Goal: Complete application form: Complete application form

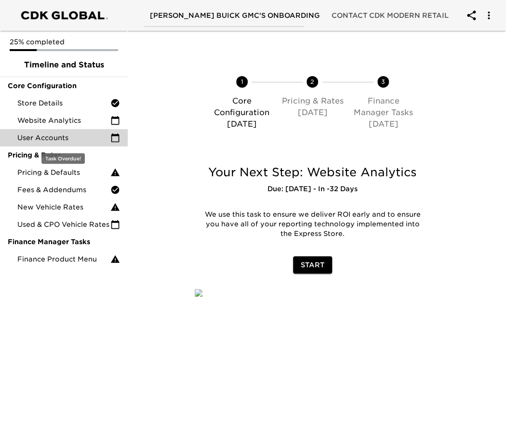
click at [53, 139] on span "User Accounts" at bounding box center [63, 138] width 93 height 10
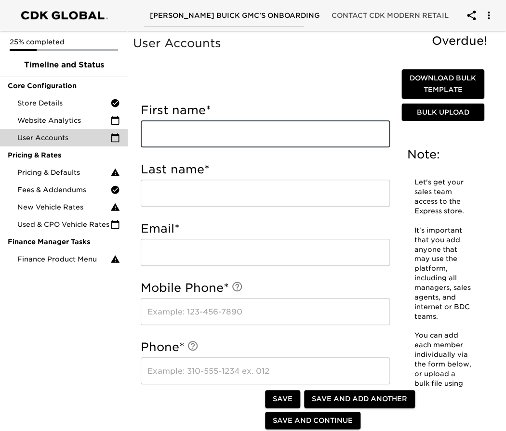
click at [209, 128] on input "text" at bounding box center [265, 133] width 249 height 27
type input "[PERSON_NAME]"
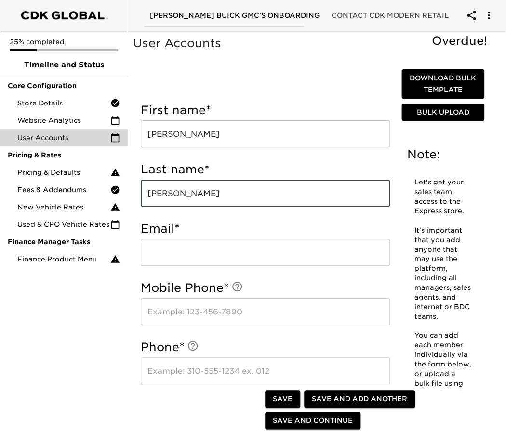
type input "[PERSON_NAME]"
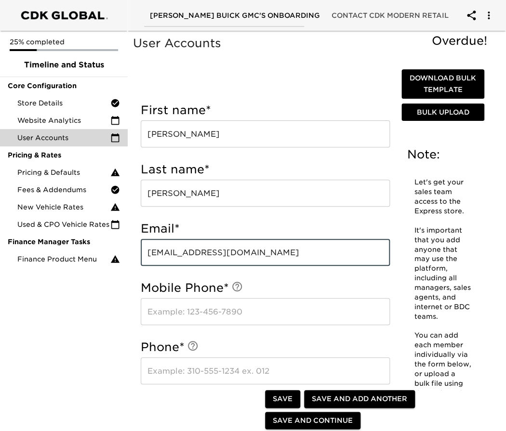
type input "[EMAIL_ADDRESS][DOMAIN_NAME]"
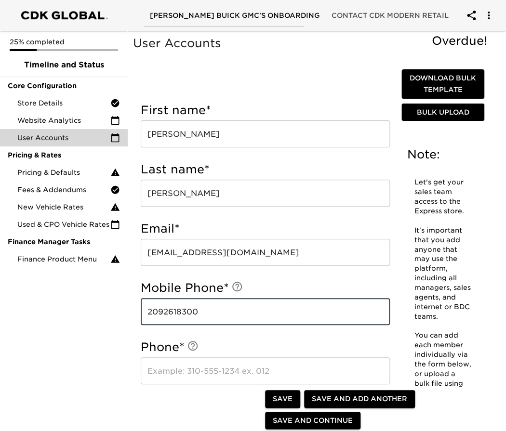
type input "2092618300"
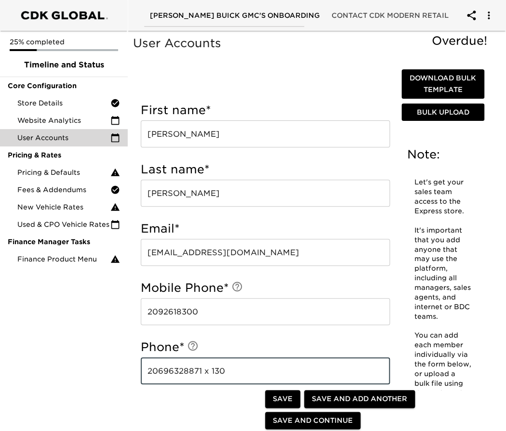
type input "20696328871 x 130"
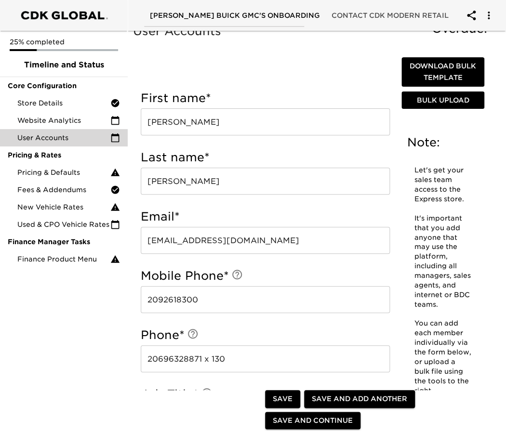
scroll to position [172, 0]
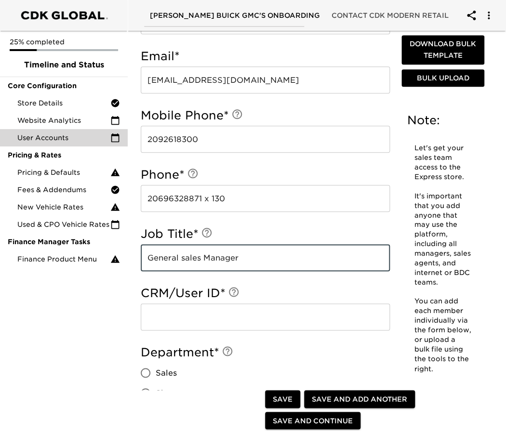
type input "General sales Manager"
click at [238, 319] on input "text" at bounding box center [265, 316] width 249 height 27
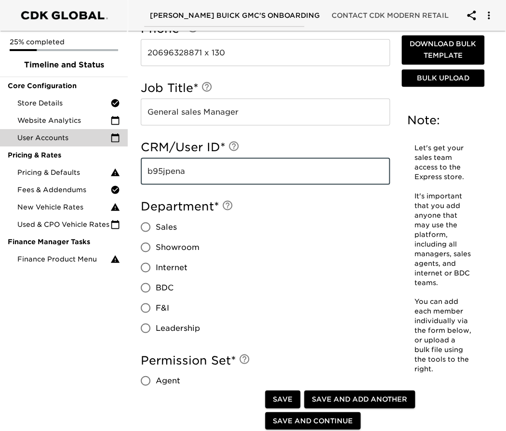
scroll to position [333, 0]
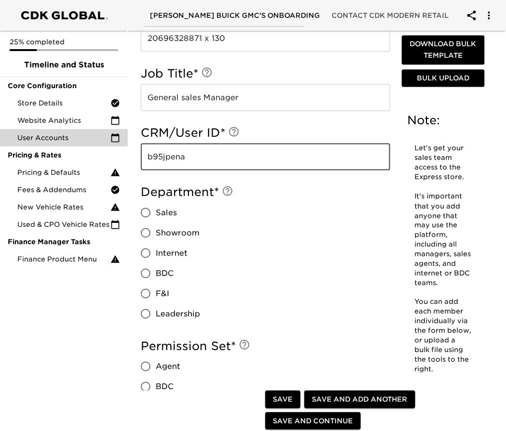
type input "b95jpena"
click at [147, 213] on input "Sales" at bounding box center [145, 212] width 20 height 20
radio input "true"
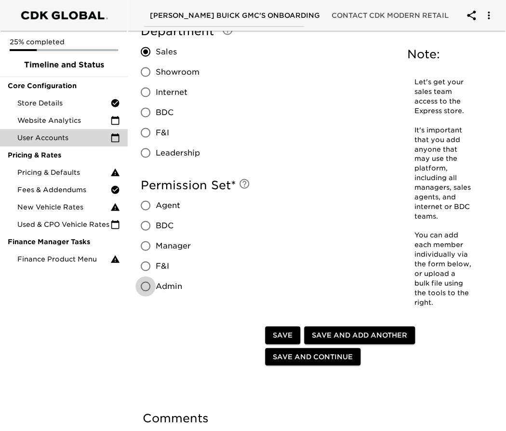
click at [144, 286] on input "Admin" at bounding box center [145, 286] width 20 height 20
radio input "true"
click at [147, 240] on input "Manager" at bounding box center [145, 245] width 20 height 20
radio input "true"
click at [146, 288] on input "Admin" at bounding box center [145, 286] width 20 height 20
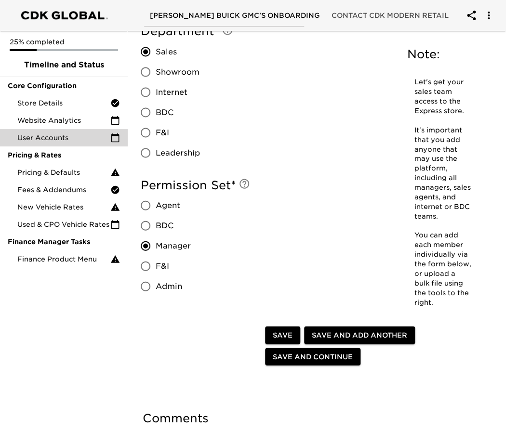
radio input "true"
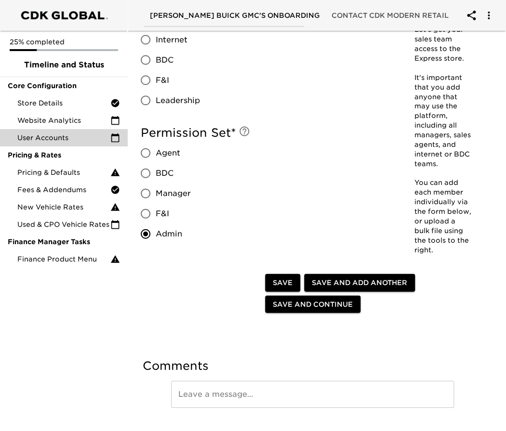
scroll to position [567, 0]
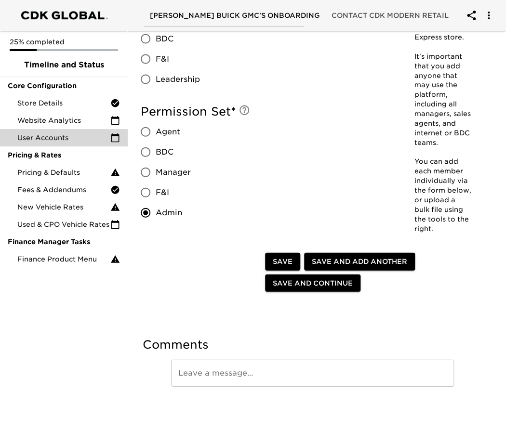
click at [282, 259] on span "Save" at bounding box center [283, 262] width 20 height 12
radio input "true"
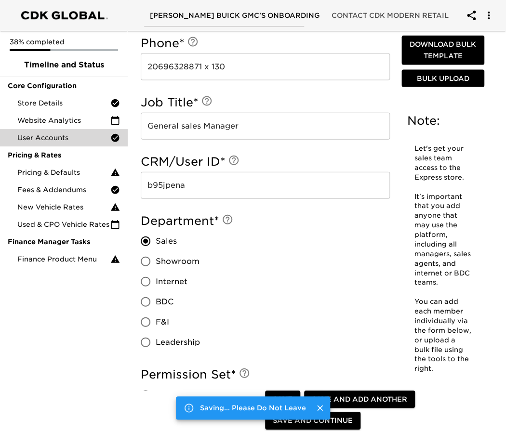
scroll to position [830, 0]
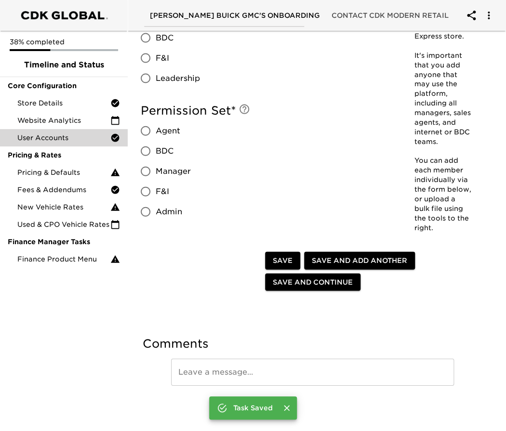
radio input "false"
type input "[PERSON_NAME]"
type input "[EMAIL_ADDRESS][DOMAIN_NAME]"
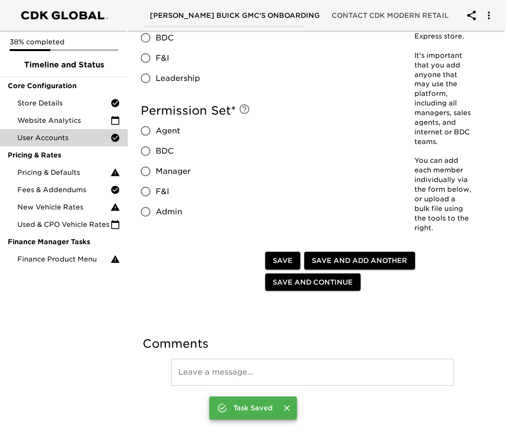
type input "2092618300"
type input "20696328871 x 130"
type input "General sales Manager"
type input "b95jpena"
radio input "true"
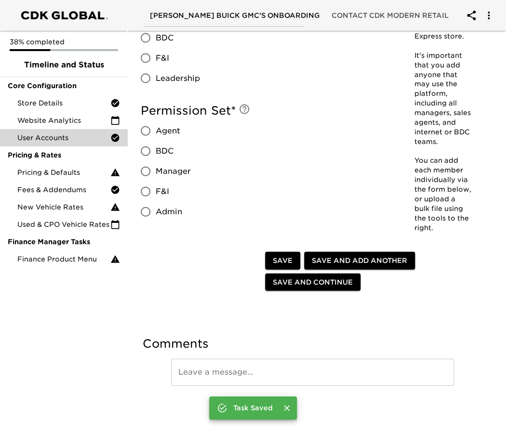
radio input "true"
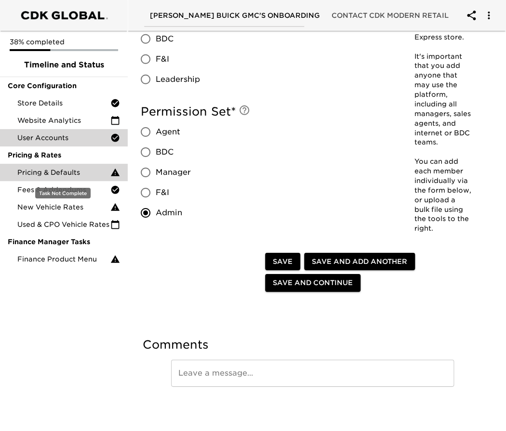
click at [73, 175] on span "Pricing & Defaults" at bounding box center [63, 173] width 93 height 10
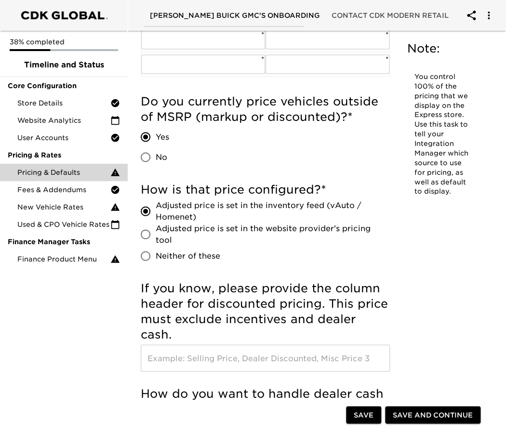
scroll to position [481, 0]
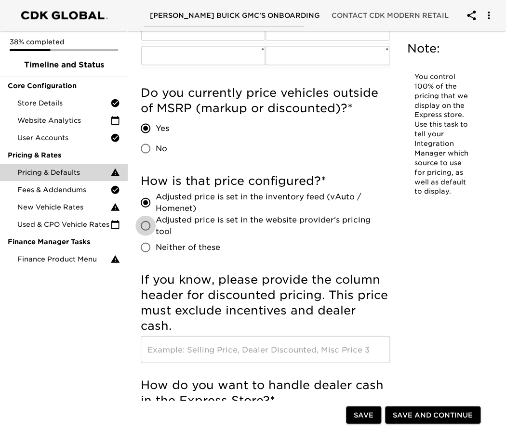
click at [147, 228] on input "Adjusted price is set in the website provider's pricing tool" at bounding box center [145, 225] width 20 height 20
radio input "true"
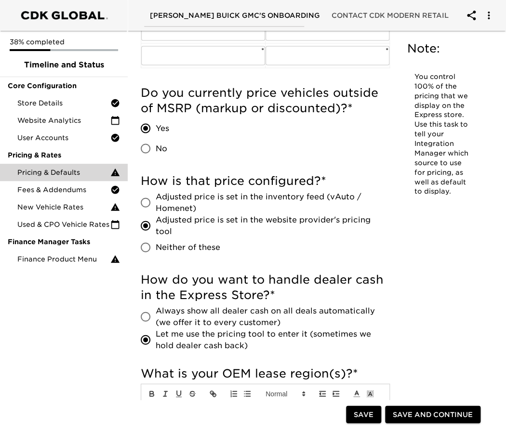
click at [140, 248] on input "Neither of these" at bounding box center [145, 247] width 20 height 20
radio input "true"
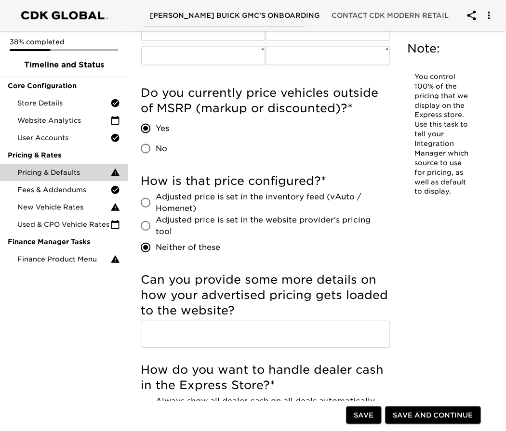
click at [192, 328] on input "text" at bounding box center [265, 333] width 249 height 27
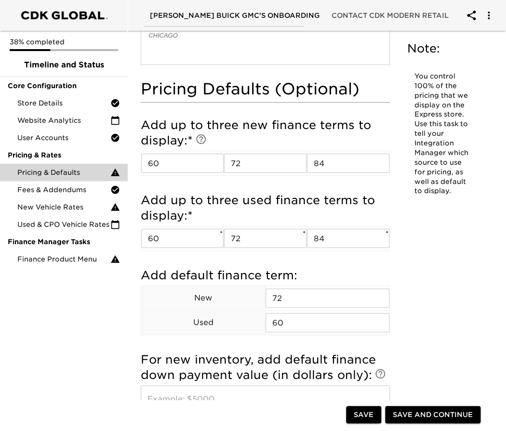
scroll to position [963, 0]
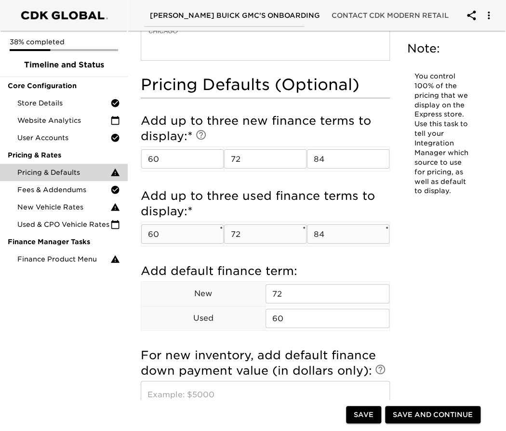
type input "price is configured in D2C2, located in Global connect"
click at [185, 237] on input "60" at bounding box center [182, 233] width 82 height 19
type input "66"
type input "75"
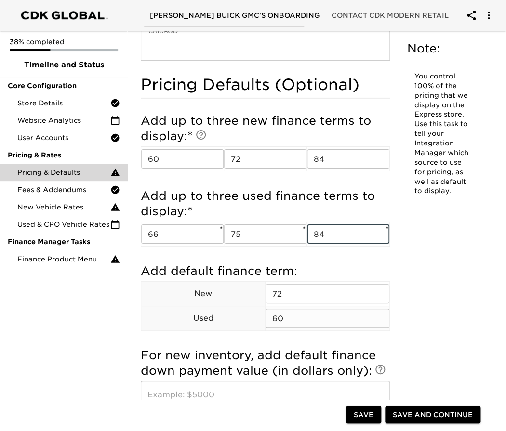
click at [288, 315] on input "60" at bounding box center [327, 318] width 124 height 19
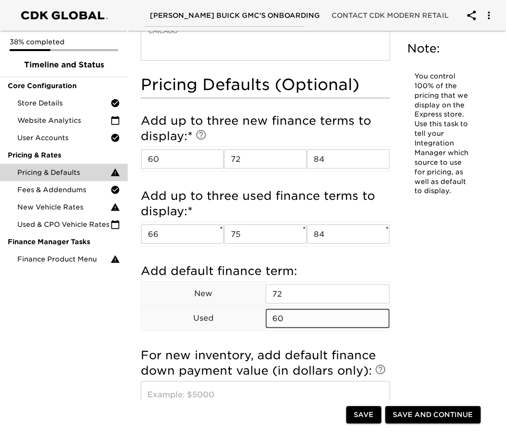
type input "6"
type input "72"
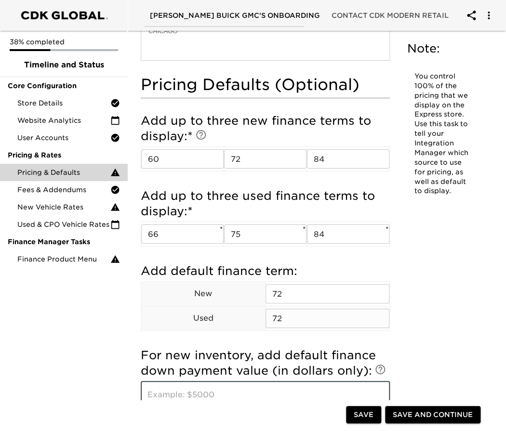
scroll to position [1123, 0]
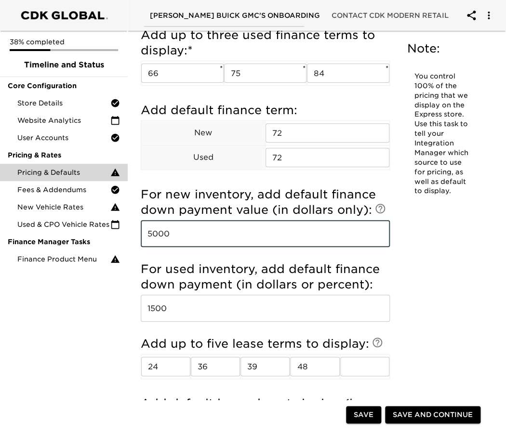
type input "5000"
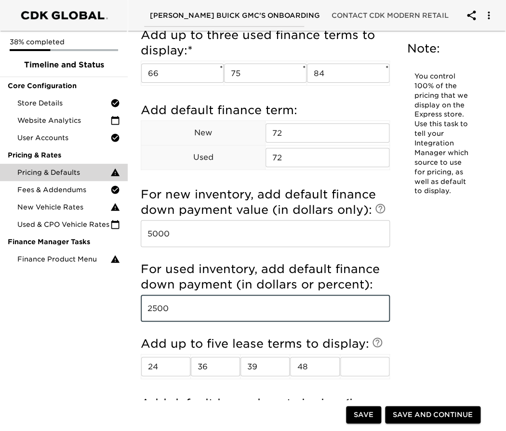
type input "2500"
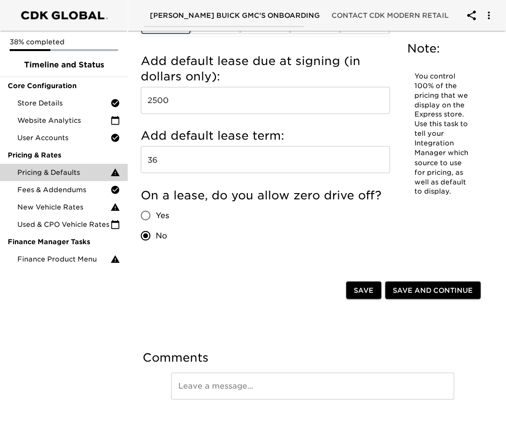
scroll to position [1478, 0]
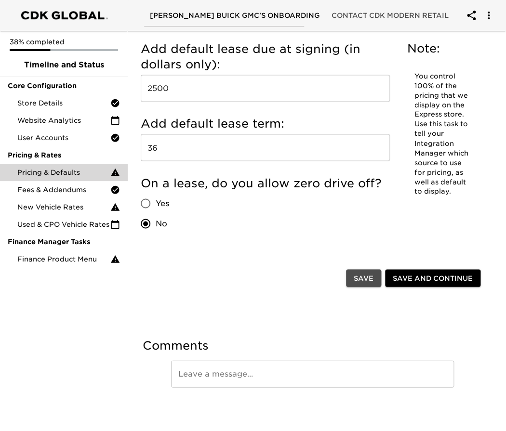
click at [363, 274] on span "Save" at bounding box center [363, 278] width 20 height 12
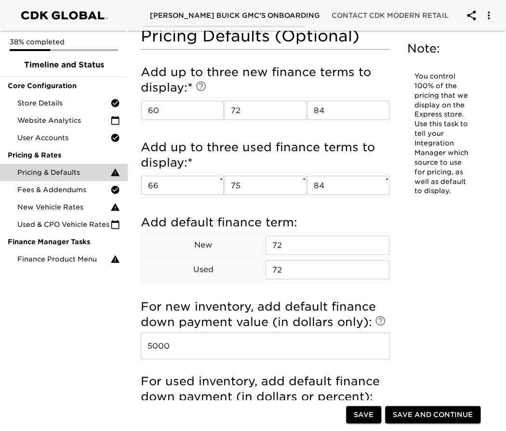
scroll to position [996, 0]
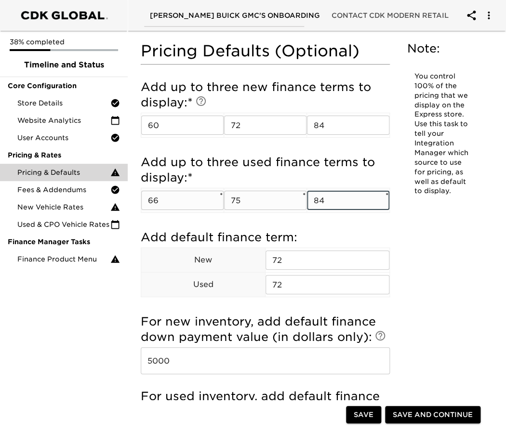
drag, startPoint x: 335, startPoint y: 200, endPoint x: 314, endPoint y: 208, distance: 22.4
click at [314, 208] on input "84" at bounding box center [348, 200] width 82 height 19
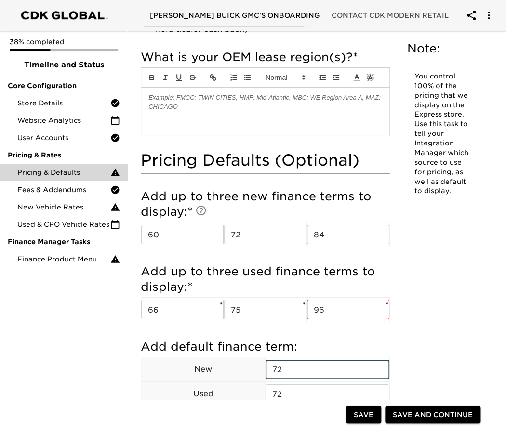
scroll to position [835, 0]
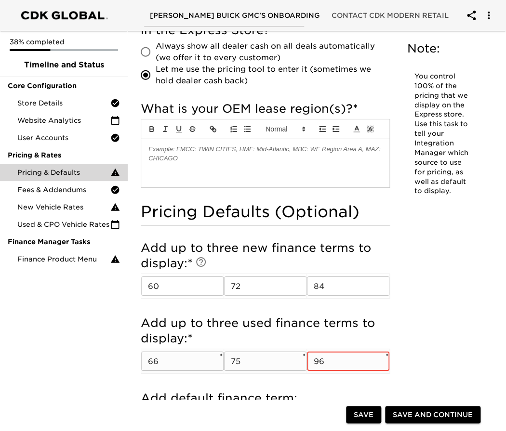
click at [334, 366] on input "96" at bounding box center [348, 361] width 82 height 19
type input "9"
click at [336, 364] on input "text" at bounding box center [348, 361] width 82 height 19
type input "84"
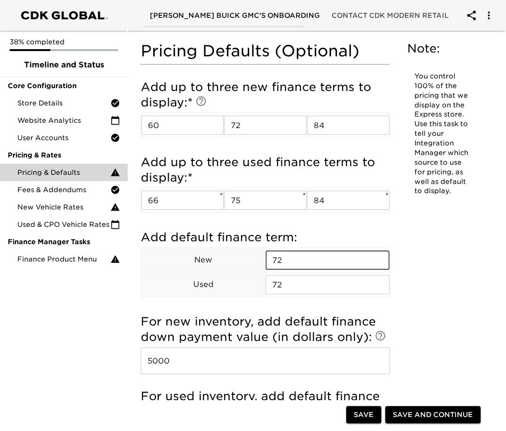
click at [367, 415] on span "Save" at bounding box center [363, 415] width 20 height 12
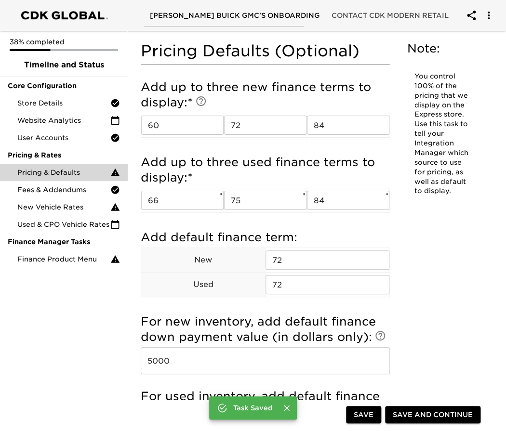
click at [414, 415] on span "Save and Continue" at bounding box center [432, 415] width 80 height 12
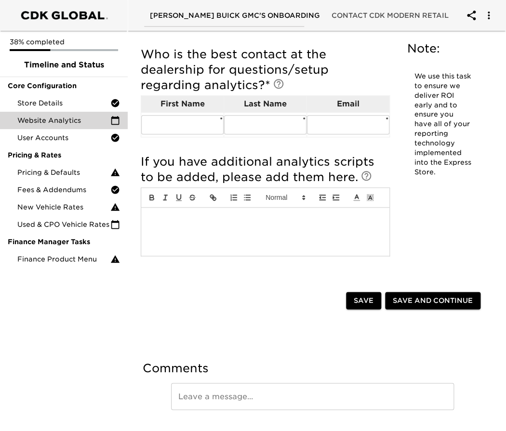
scroll to position [212, 0]
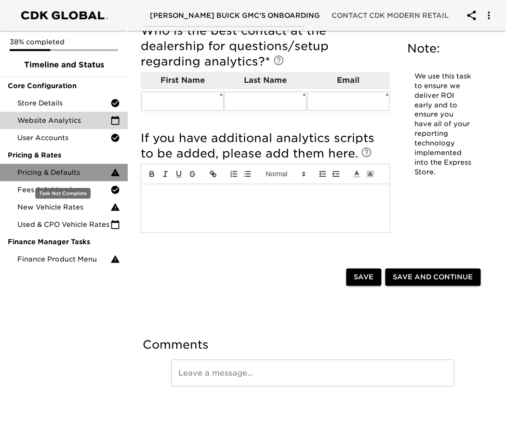
click at [60, 168] on span "Pricing & Defaults" at bounding box center [63, 173] width 93 height 10
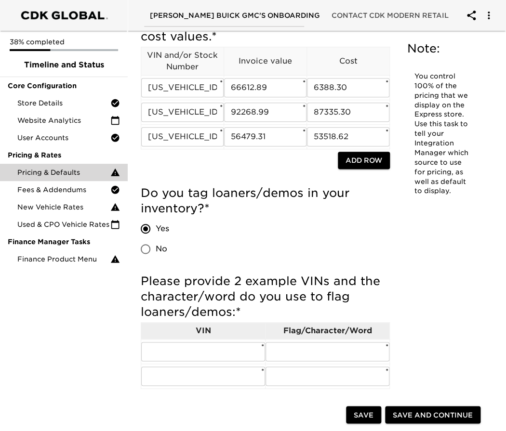
scroll to position [321, 0]
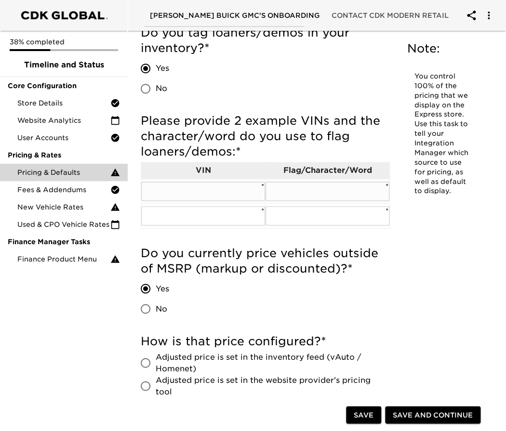
click at [209, 182] on input "text" at bounding box center [203, 191] width 124 height 19
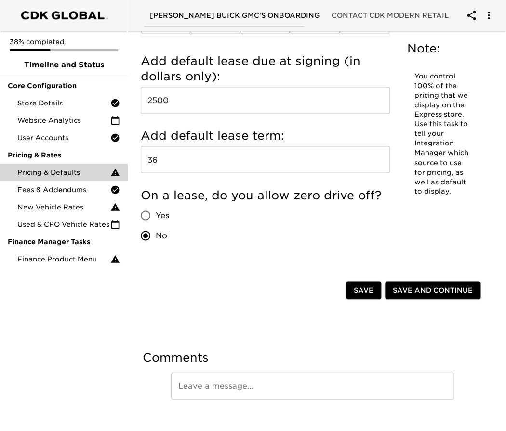
scroll to position [1478, 0]
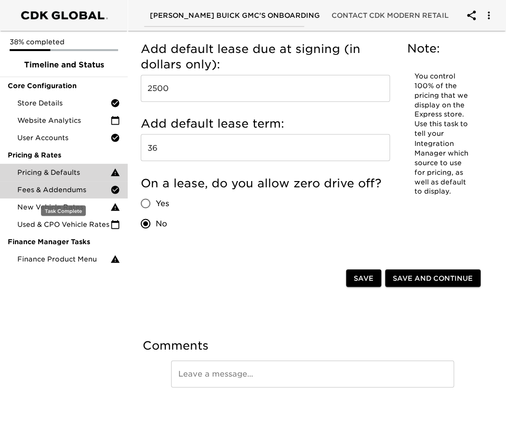
click at [68, 189] on span "Fees & Addendums" at bounding box center [63, 190] width 93 height 10
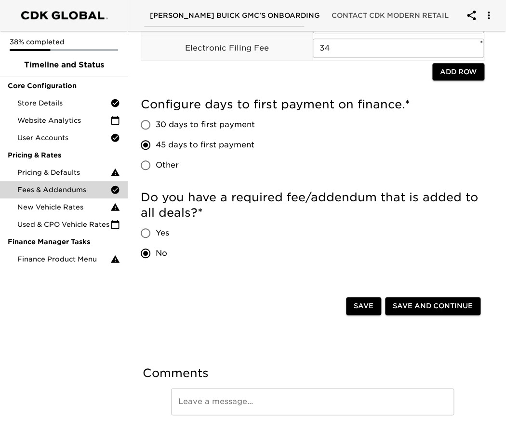
scroll to position [133, 0]
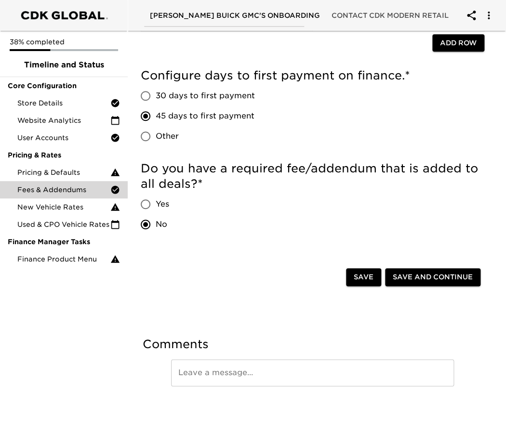
click at [143, 207] on input "Yes" at bounding box center [145, 204] width 20 height 20
radio input "true"
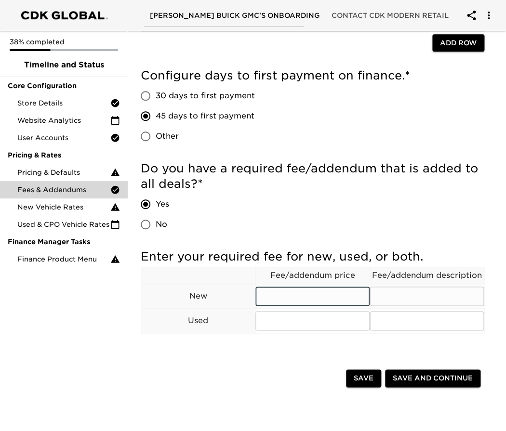
click at [310, 299] on input "text" at bounding box center [312, 295] width 114 height 19
type input "1241"
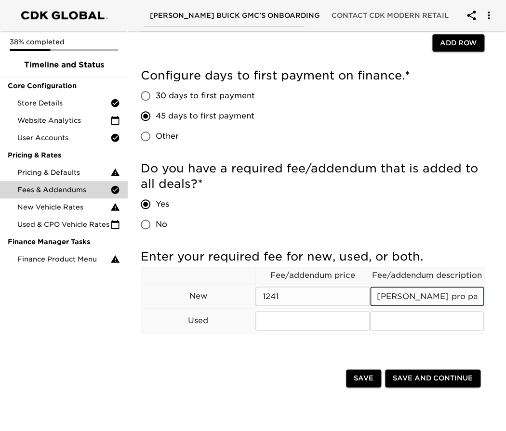
type input "[PERSON_NAME] pro package"
